Goal: Navigation & Orientation: Find specific page/section

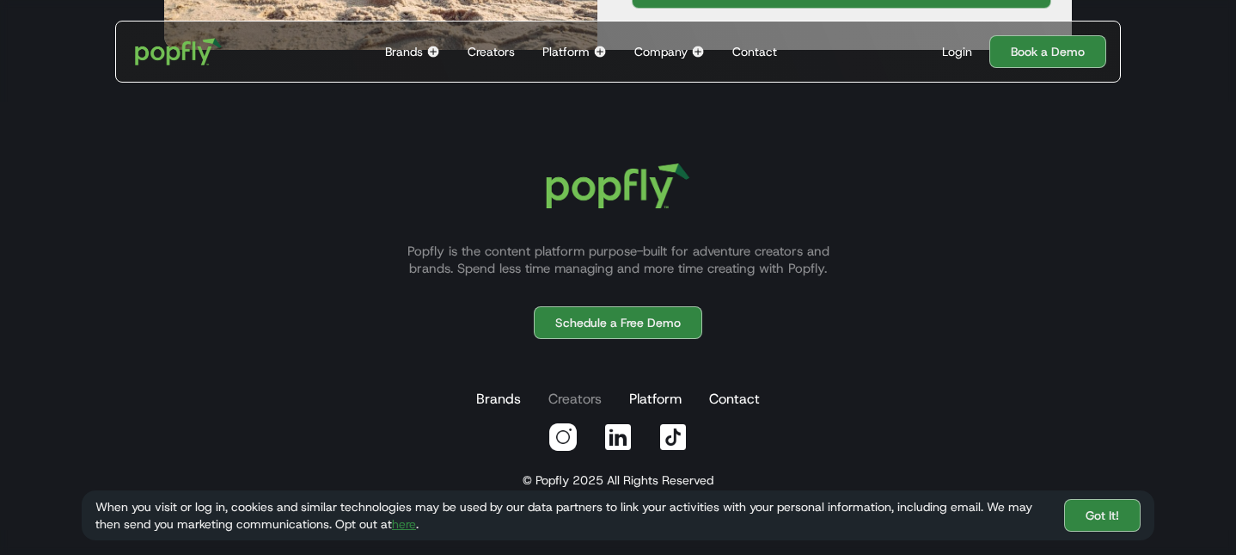
click at [566, 400] on link "Creators" at bounding box center [575, 399] width 60 height 34
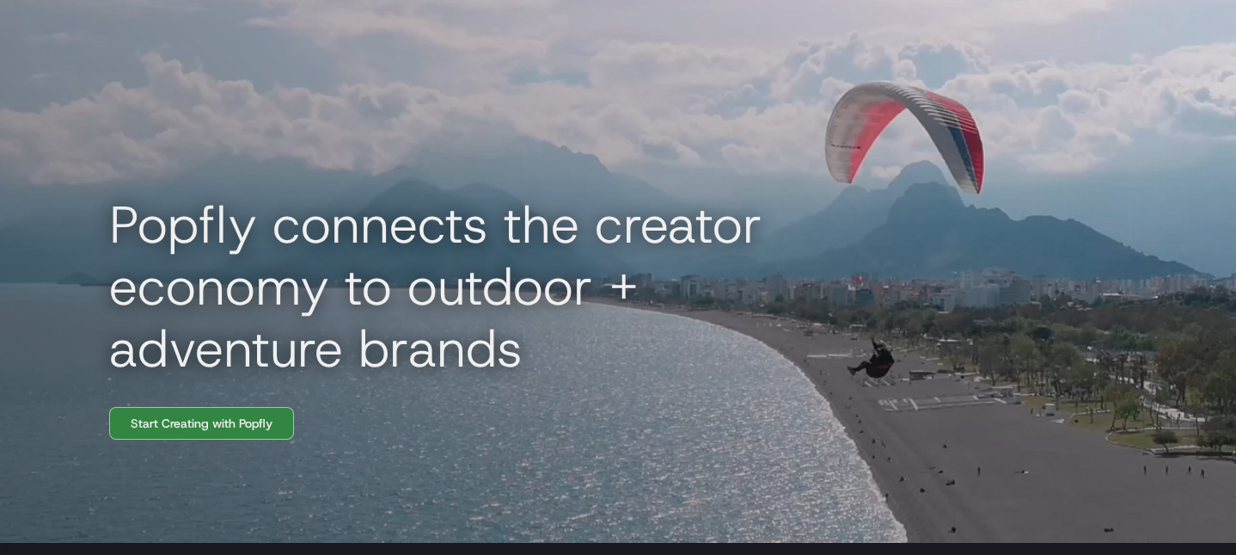
click at [959, 50] on div "Brands Back to main menu Popfly for Brands Connect with creators on the only pl…" at bounding box center [618, 31] width 1006 height 62
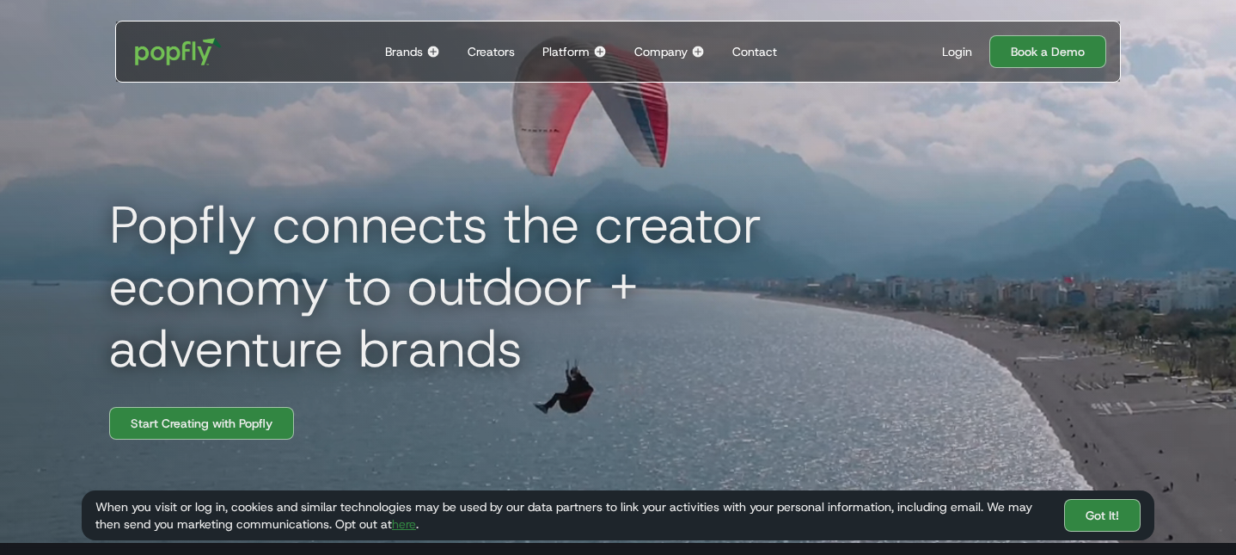
click at [959, 53] on div "Login" at bounding box center [957, 51] width 30 height 17
